Goal: Transaction & Acquisition: Book appointment/travel/reservation

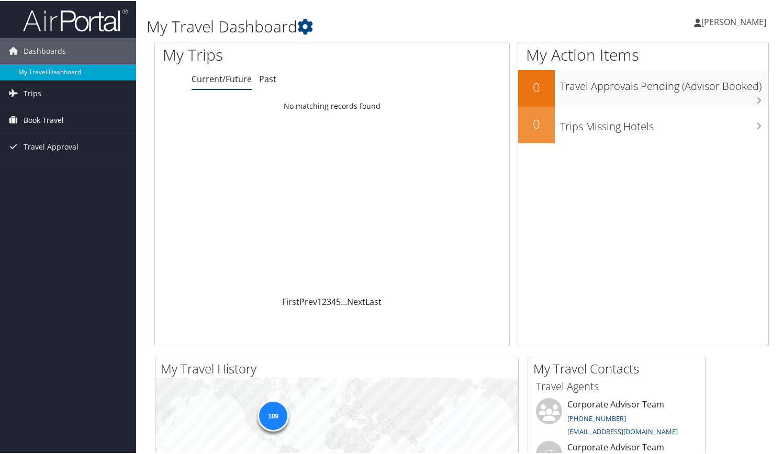
click at [43, 115] on span "Book Travel" at bounding box center [44, 119] width 40 height 26
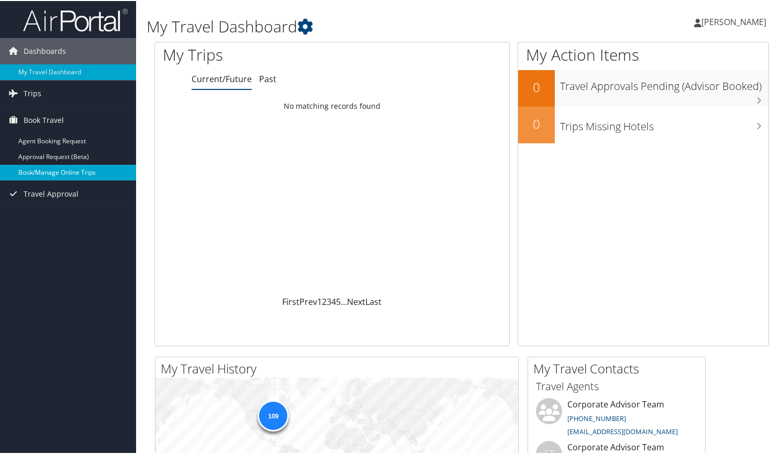
click at [51, 169] on link "Book/Manage Online Trips" at bounding box center [68, 172] width 136 height 16
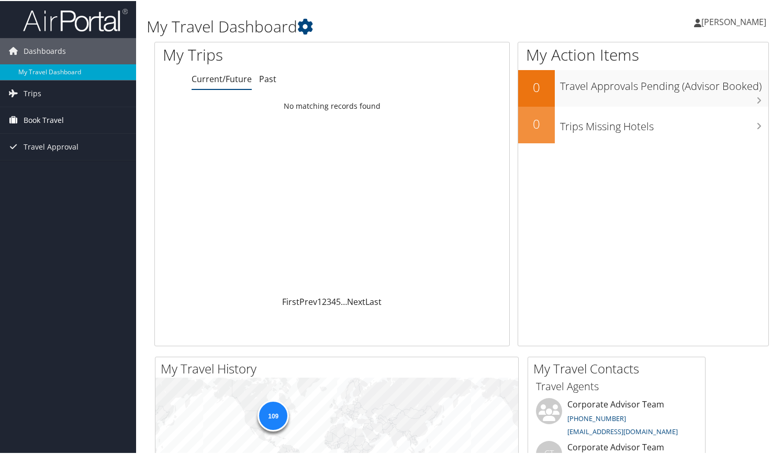
click at [46, 115] on span "Book Travel" at bounding box center [44, 119] width 40 height 26
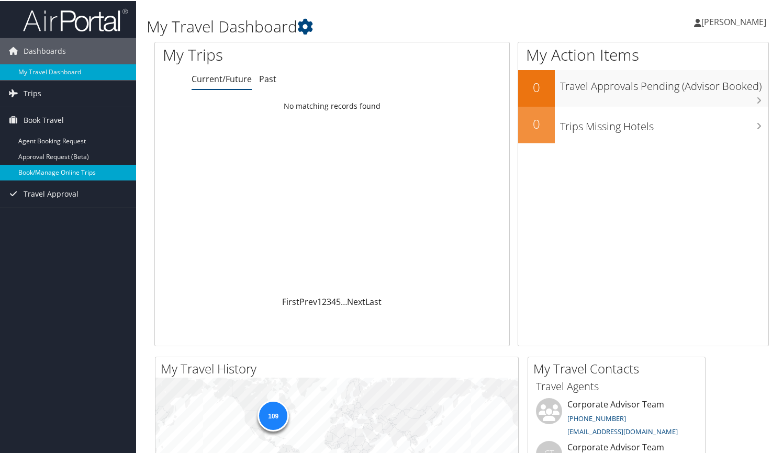
click at [56, 167] on link "Book/Manage Online Trips" at bounding box center [68, 172] width 136 height 16
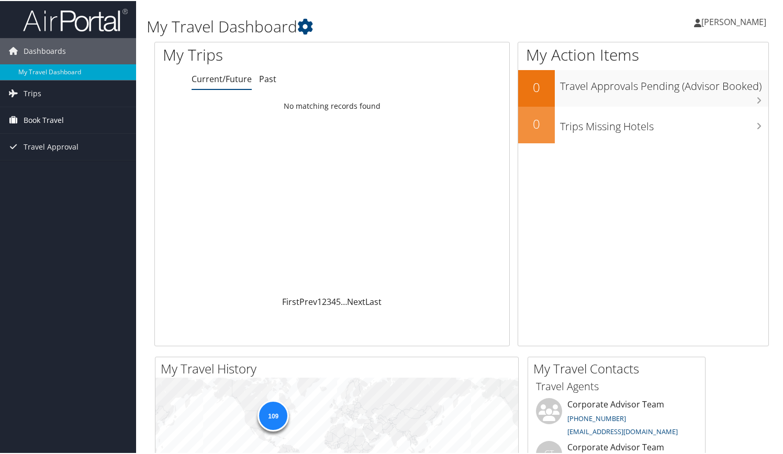
click at [50, 118] on span "Book Travel" at bounding box center [44, 119] width 40 height 26
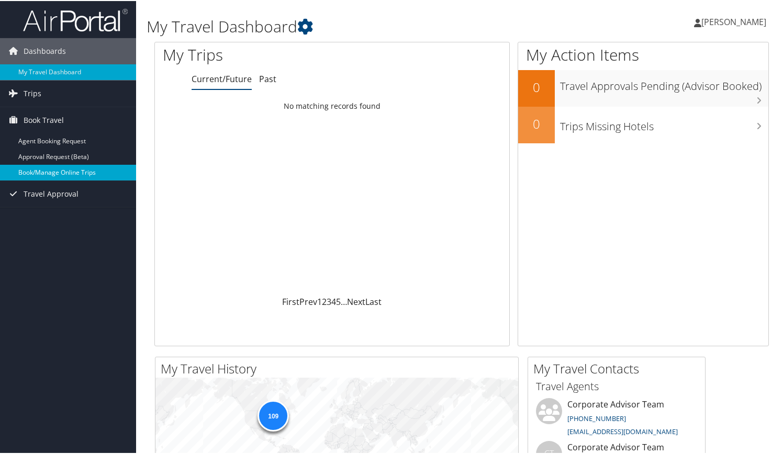
click at [60, 171] on link "Book/Manage Online Trips" at bounding box center [68, 172] width 136 height 16
